Goal: Transaction & Acquisition: Subscribe to service/newsletter

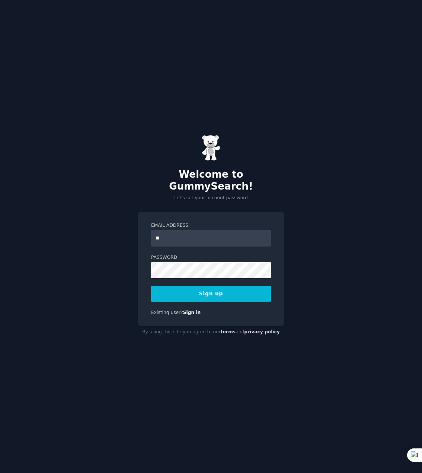
type input "*"
type input "**********"
click at [151, 286] on button "Sign up" at bounding box center [211, 294] width 120 height 16
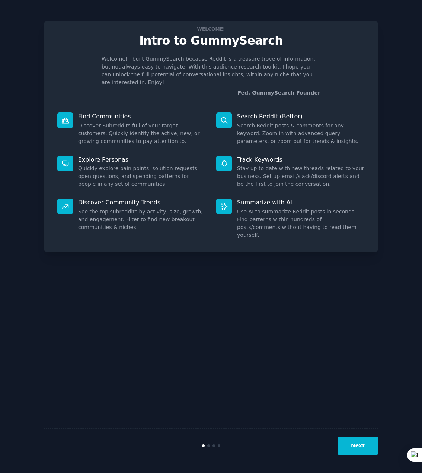
click at [366, 444] on button "Next" at bounding box center [358, 445] width 40 height 18
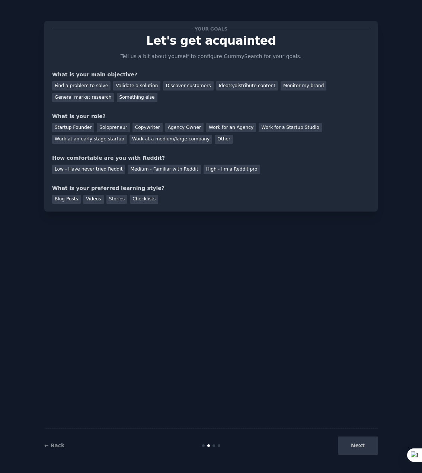
click at [363, 447] on div "Next" at bounding box center [322, 445] width 111 height 18
click at [357, 445] on div "Next" at bounding box center [322, 445] width 111 height 18
click at [164, 171] on div "Medium - Familiar with Reddit" at bounding box center [164, 169] width 73 height 9
click at [114, 93] on div "General market research" at bounding box center [83, 97] width 62 height 9
click at [142, 83] on div "Validate a solution" at bounding box center [136, 85] width 47 height 9
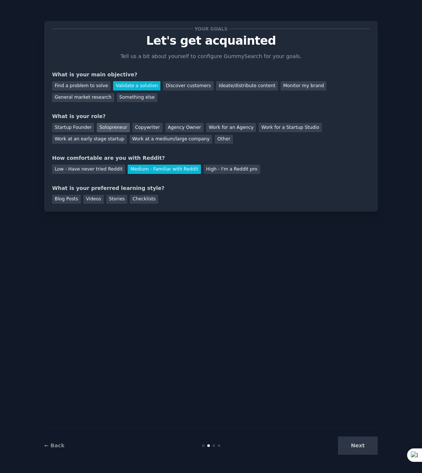
click at [117, 124] on div "Solopreneur" at bounding box center [113, 127] width 33 height 9
click at [66, 126] on div "Startup Founder" at bounding box center [73, 127] width 42 height 9
click at [102, 128] on div "Solopreneur" at bounding box center [113, 127] width 33 height 9
click at [65, 198] on div "Blog Posts" at bounding box center [66, 199] width 29 height 9
click at [359, 449] on button "Next" at bounding box center [358, 445] width 40 height 18
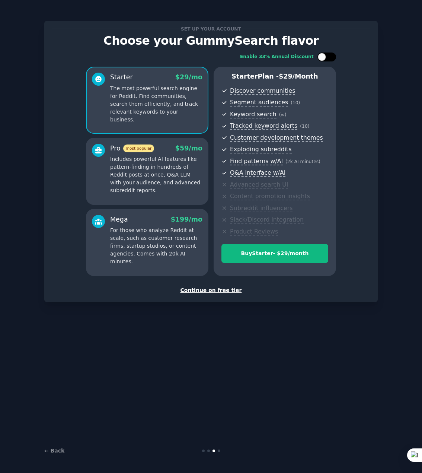
click at [327, 61] on div at bounding box center [327, 57] width 19 height 9
click at [330, 57] on div at bounding box center [332, 57] width 8 height 8
checkbox input "false"
